Goal: Task Accomplishment & Management: Manage account settings

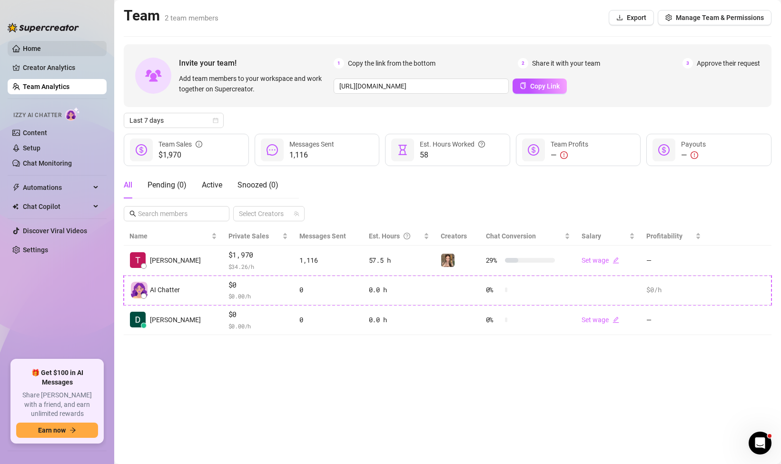
click at [37, 47] on link "Home" at bounding box center [32, 49] width 18 height 8
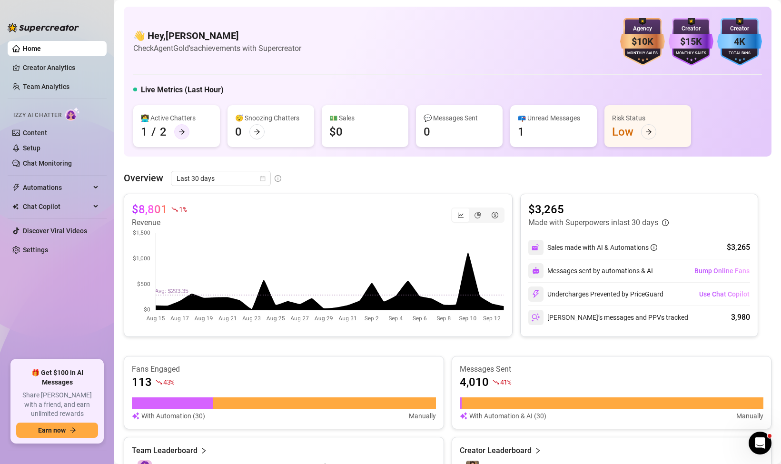
click at [180, 127] on div at bounding box center [181, 131] width 15 height 15
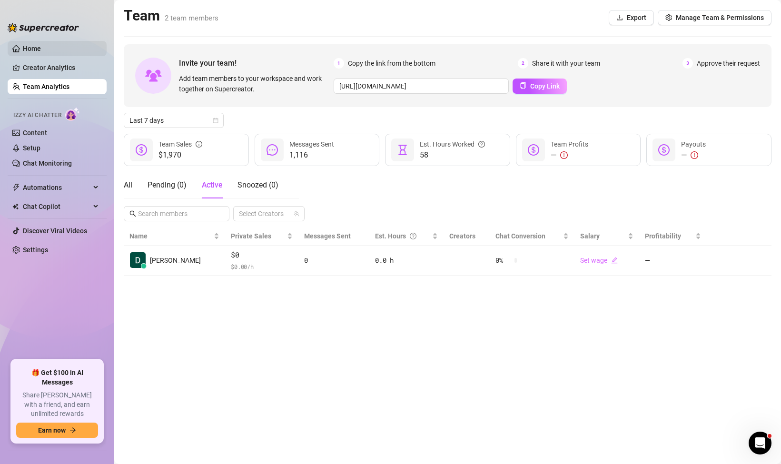
click at [30, 47] on link "Home" at bounding box center [32, 49] width 18 height 8
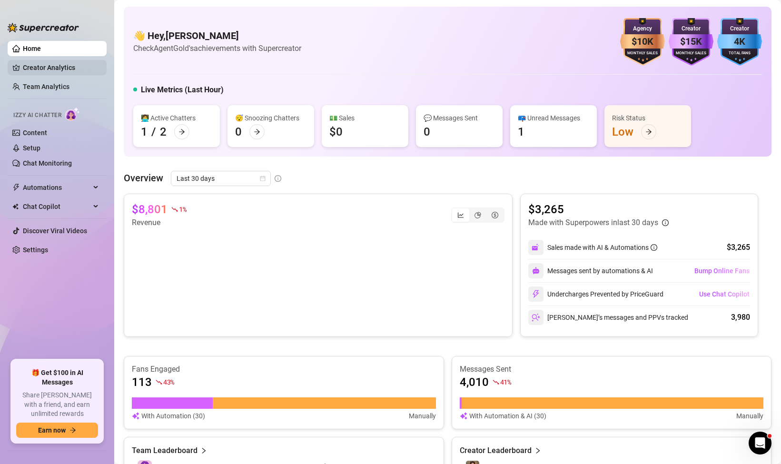
click at [30, 60] on link "Creator Analytics" at bounding box center [61, 67] width 76 height 15
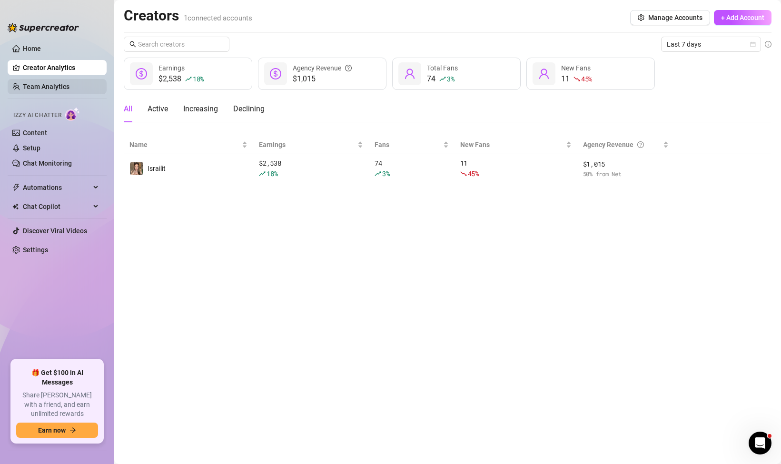
click at [37, 86] on link "Team Analytics" at bounding box center [46, 87] width 47 height 8
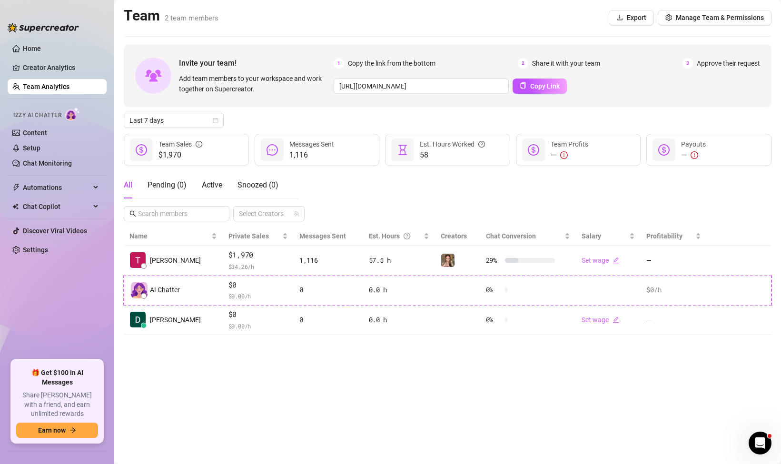
click at [259, 386] on main "Team 2 team members Export Manage Team & Permissions Invite your team! Add team…" at bounding box center [447, 232] width 667 height 464
click at [692, 15] on span "Manage Team & Permissions" at bounding box center [720, 18] width 88 height 8
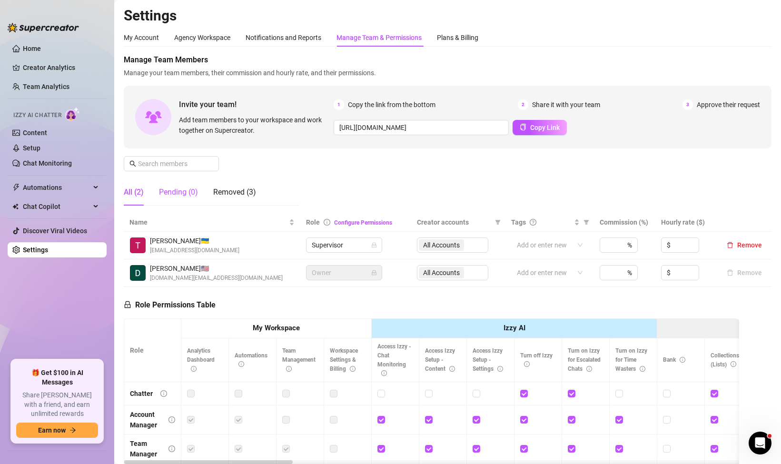
click at [179, 191] on div "Pending (0)" at bounding box center [178, 192] width 39 height 11
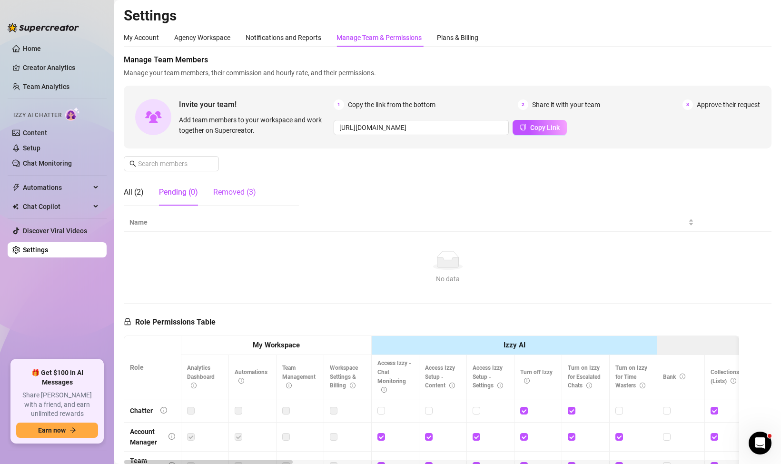
click at [224, 193] on div "Removed (3)" at bounding box center [234, 192] width 43 height 11
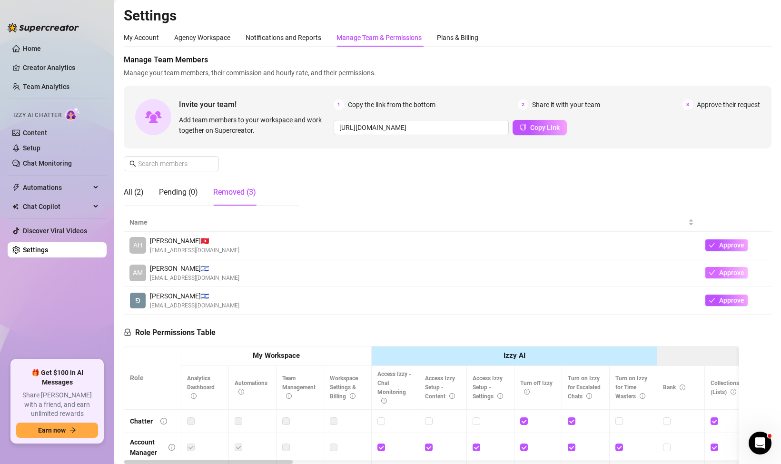
click at [729, 272] on span "Approve" at bounding box center [731, 273] width 25 height 8
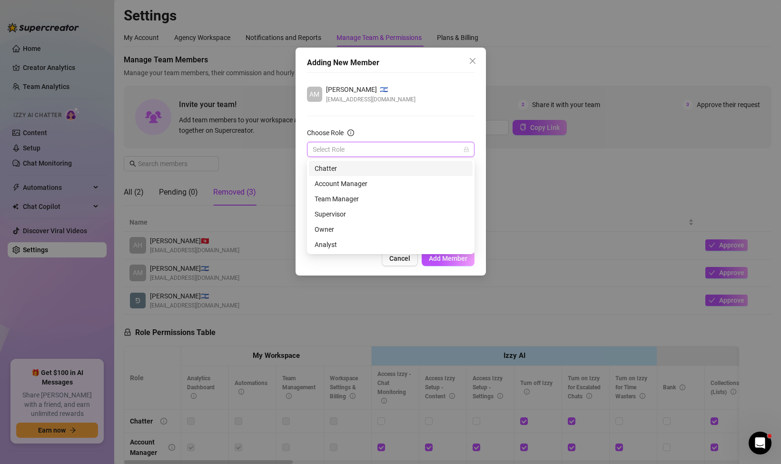
click at [347, 146] on input "Choose Role" at bounding box center [387, 149] width 148 height 14
click at [351, 231] on div "Owner" at bounding box center [391, 229] width 152 height 10
click at [363, 148] on span "Owner" at bounding box center [391, 149] width 156 height 14
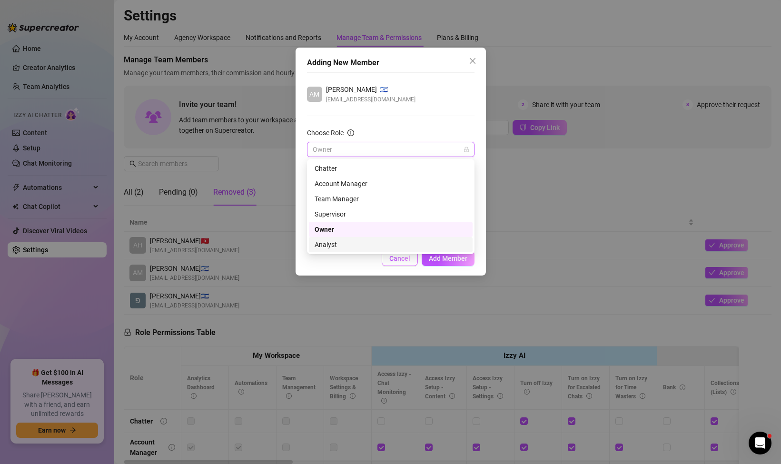
click at [387, 264] on button "Cancel" at bounding box center [400, 258] width 36 height 15
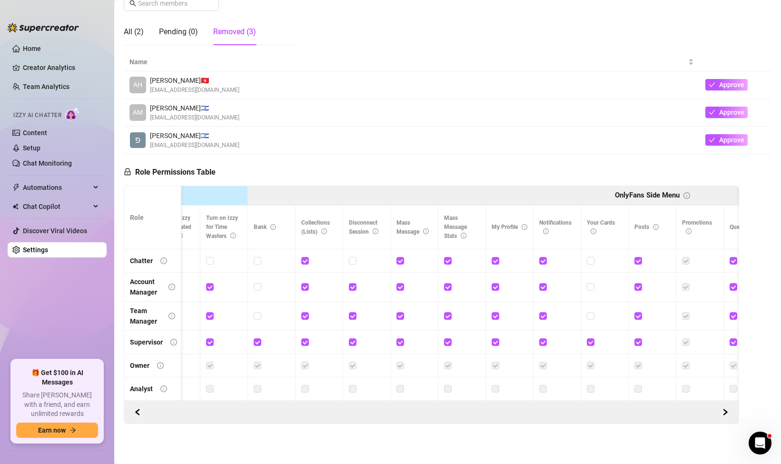
scroll to position [0, 437]
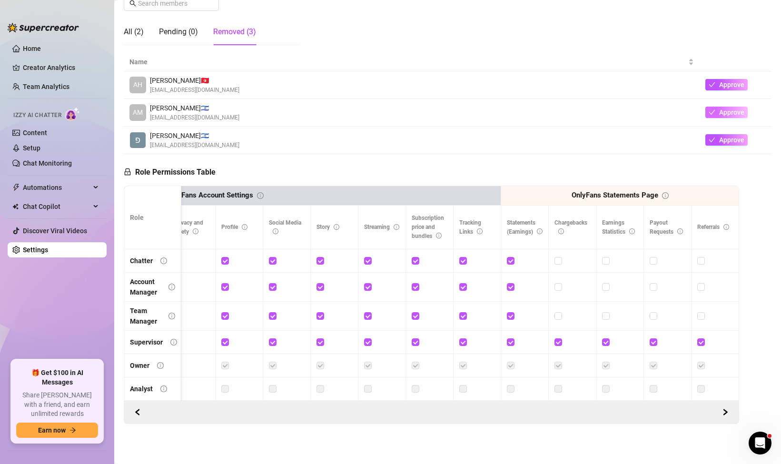
click at [718, 110] on button "Approve" at bounding box center [726, 112] width 42 height 11
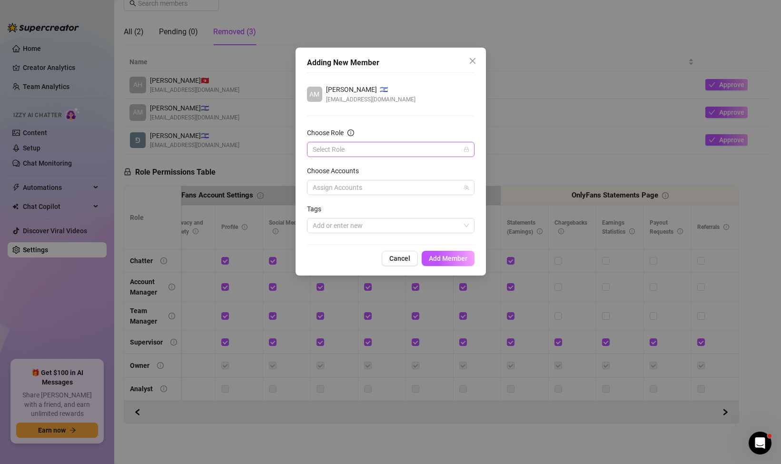
click at [373, 152] on input "Choose Role" at bounding box center [387, 149] width 148 height 14
click at [361, 217] on div "Supervisor" at bounding box center [391, 214] width 152 height 10
click at [441, 256] on span "Add Member" at bounding box center [448, 259] width 39 height 8
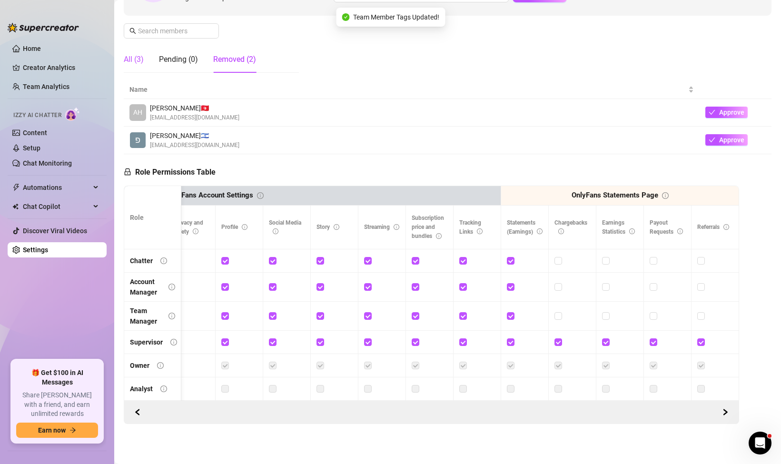
click at [132, 62] on div "All (3)" at bounding box center [134, 59] width 20 height 11
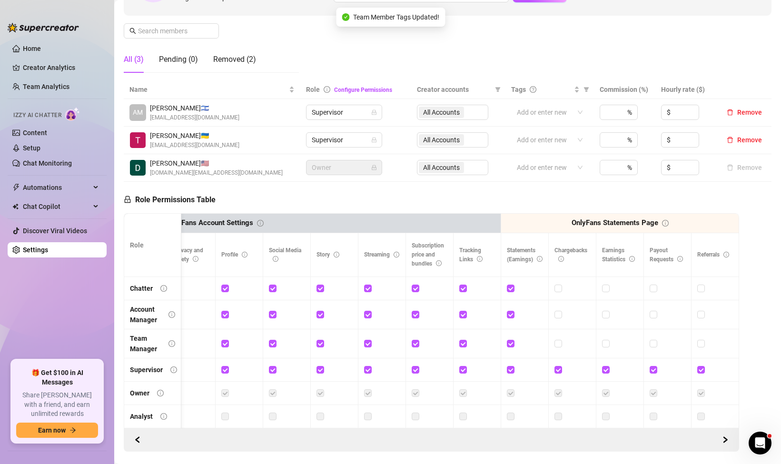
click at [266, 212] on div "Role Permissions Table Role My Workspace Izzy AI OnlyFans Side Menu OnlyFans Ch…" at bounding box center [431, 317] width 615 height 270
click at [237, 200] on div "Role Permissions Table Role My Workspace Izzy AI OnlyFans Side Menu OnlyFans Ch…" at bounding box center [431, 317] width 615 height 270
click at [269, 196] on div "Role Permissions Table Role My Workspace Izzy AI OnlyFans Side Menu OnlyFans Ch…" at bounding box center [431, 317] width 615 height 270
